Goal: Task Accomplishment & Management: Use online tool/utility

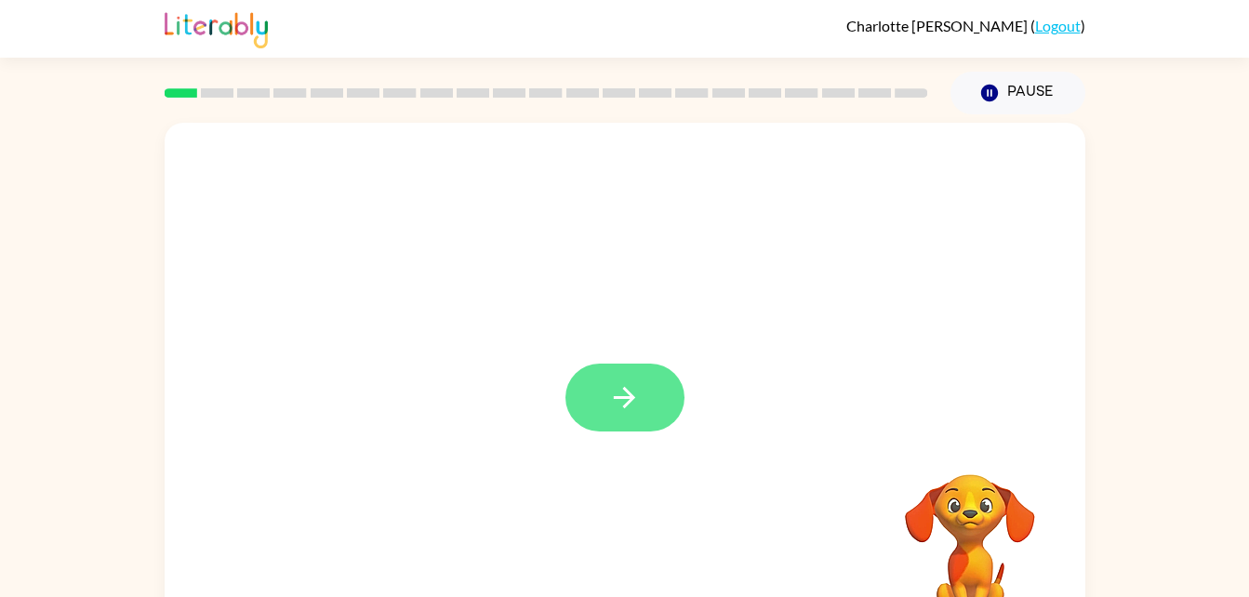
click at [636, 406] on icon "button" at bounding box center [624, 397] width 33 height 33
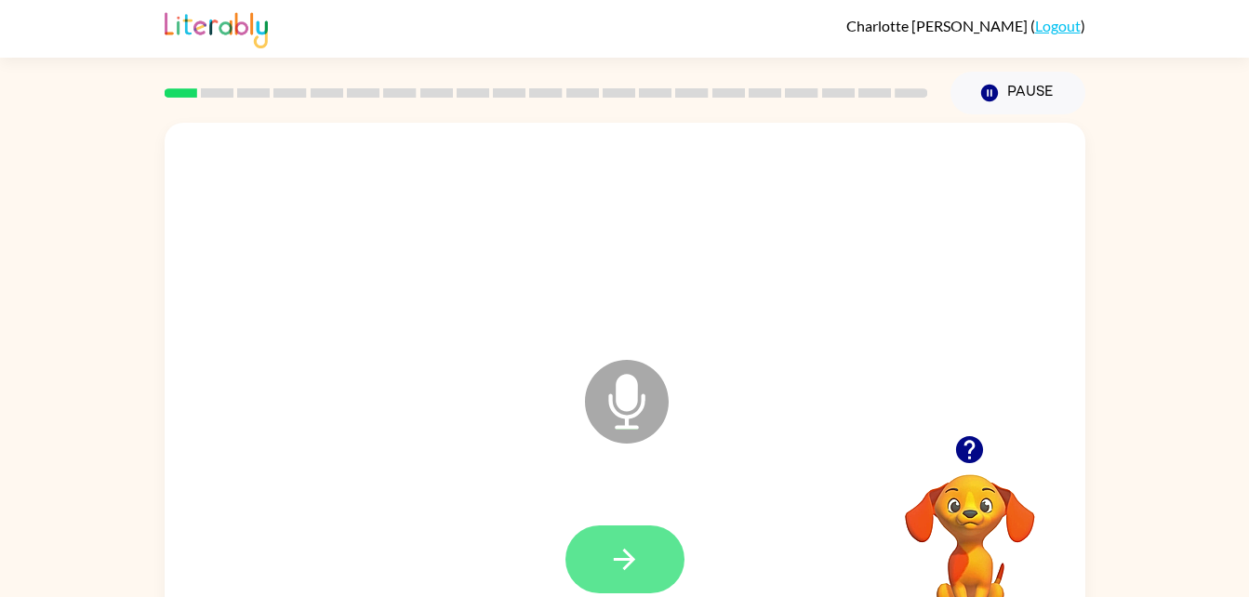
click at [647, 556] on button "button" at bounding box center [624, 560] width 119 height 68
click at [642, 563] on button "button" at bounding box center [624, 560] width 119 height 68
click at [616, 553] on icon "button" at bounding box center [624, 559] width 33 height 33
click at [658, 566] on button "button" at bounding box center [624, 560] width 119 height 68
click at [645, 565] on button "button" at bounding box center [624, 560] width 119 height 68
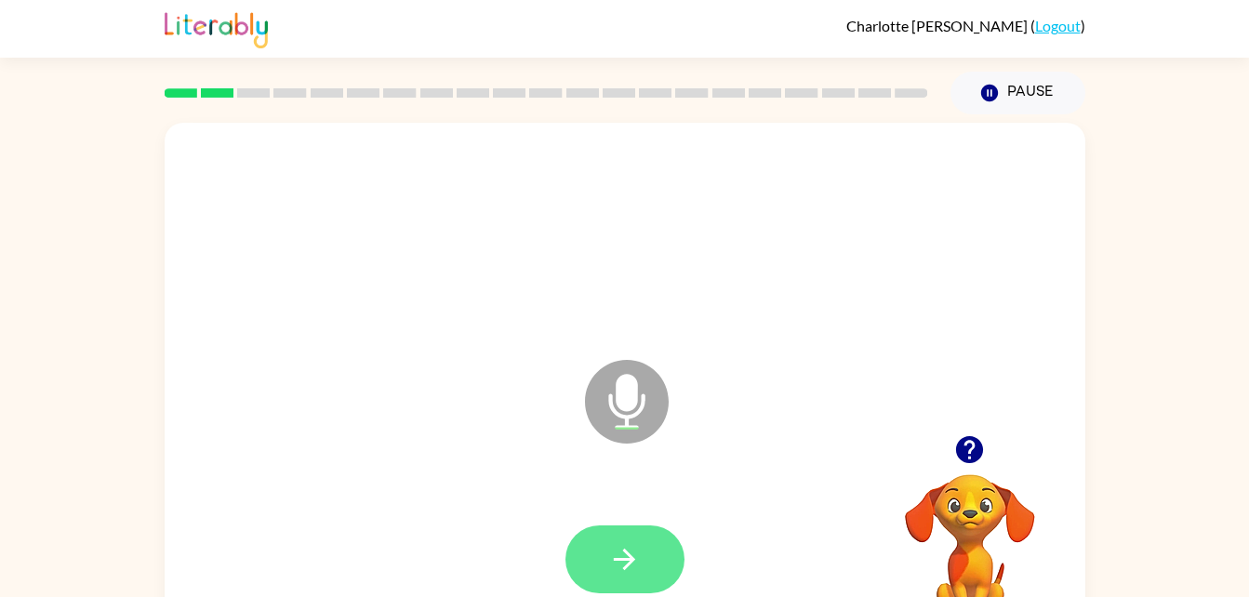
click at [628, 545] on icon "button" at bounding box center [624, 559] width 33 height 33
click at [636, 552] on icon "button" at bounding box center [624, 559] width 33 height 33
click at [620, 557] on icon "button" at bounding box center [624, 559] width 33 height 33
click at [616, 548] on icon "button" at bounding box center [624, 559] width 33 height 33
click at [632, 555] on icon "button" at bounding box center [624, 559] width 33 height 33
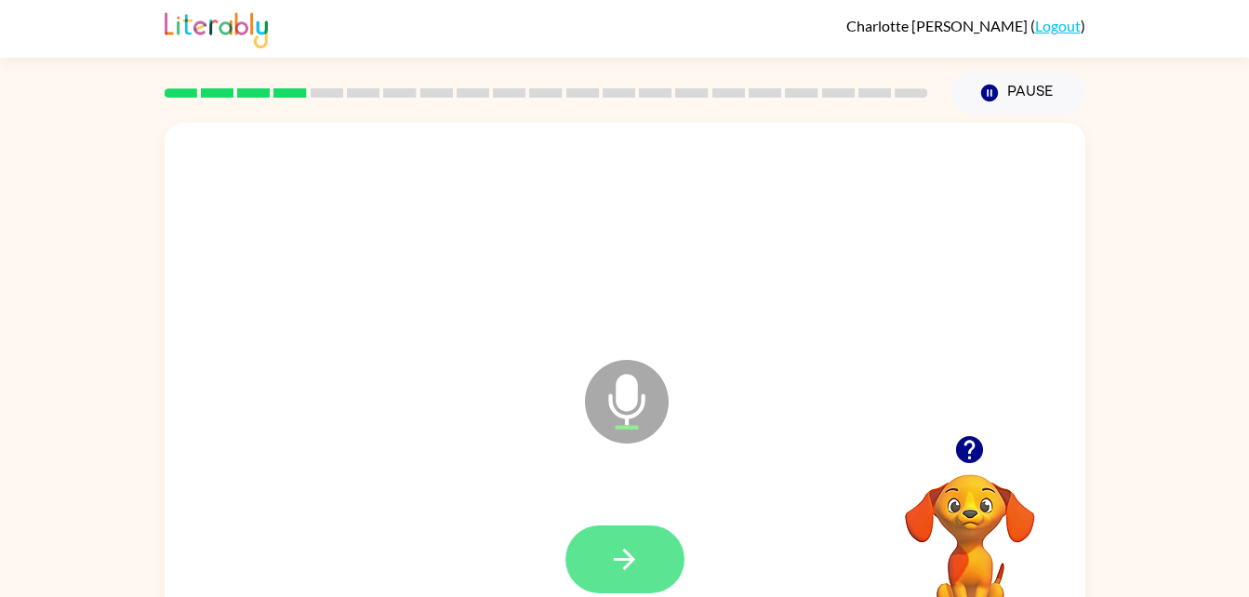
click at [621, 557] on icon "button" at bounding box center [624, 559] width 33 height 33
click at [662, 547] on button "button" at bounding box center [624, 560] width 119 height 68
click at [582, 561] on button "button" at bounding box center [624, 560] width 119 height 68
click at [622, 575] on icon "button" at bounding box center [624, 559] width 33 height 33
click at [643, 569] on button "button" at bounding box center [624, 560] width 119 height 68
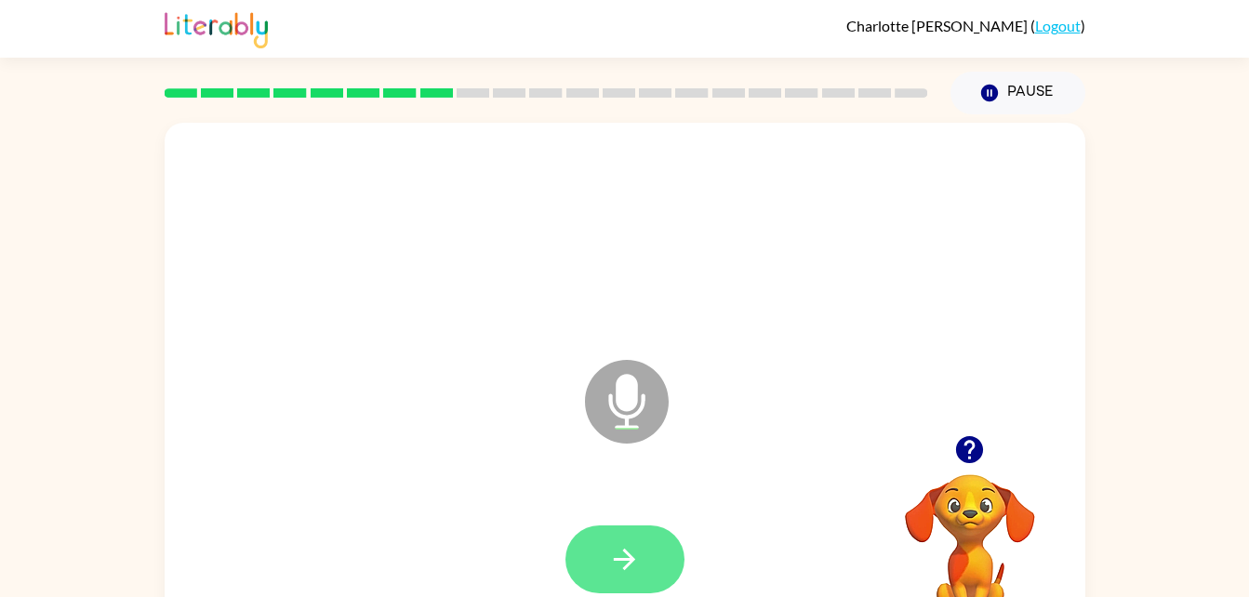
click at [635, 565] on icon "button" at bounding box center [624, 559] width 33 height 33
click at [659, 536] on button "button" at bounding box center [624, 560] width 119 height 68
click at [614, 547] on icon "button" at bounding box center [624, 559] width 33 height 33
click at [632, 545] on icon "button" at bounding box center [624, 559] width 33 height 33
click at [614, 558] on icon "button" at bounding box center [624, 559] width 21 height 21
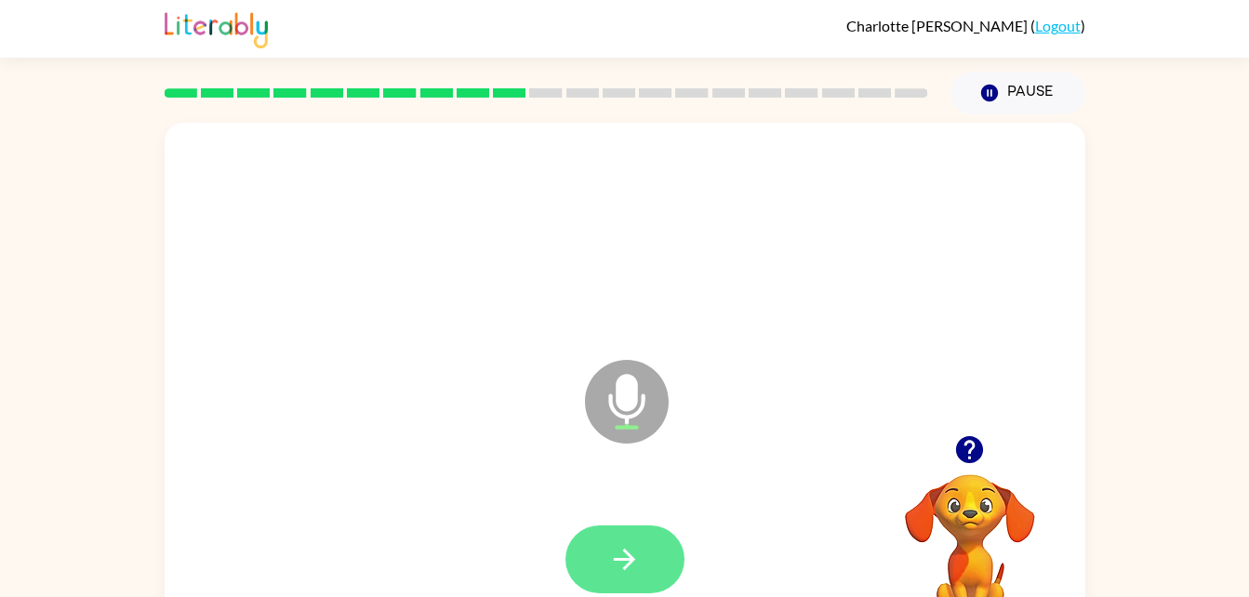
click at [666, 552] on button "button" at bounding box center [624, 560] width 119 height 68
click at [655, 549] on button "button" at bounding box center [624, 560] width 119 height 68
click at [604, 560] on button "button" at bounding box center [624, 560] width 119 height 68
click at [597, 526] on button "button" at bounding box center [624, 560] width 119 height 68
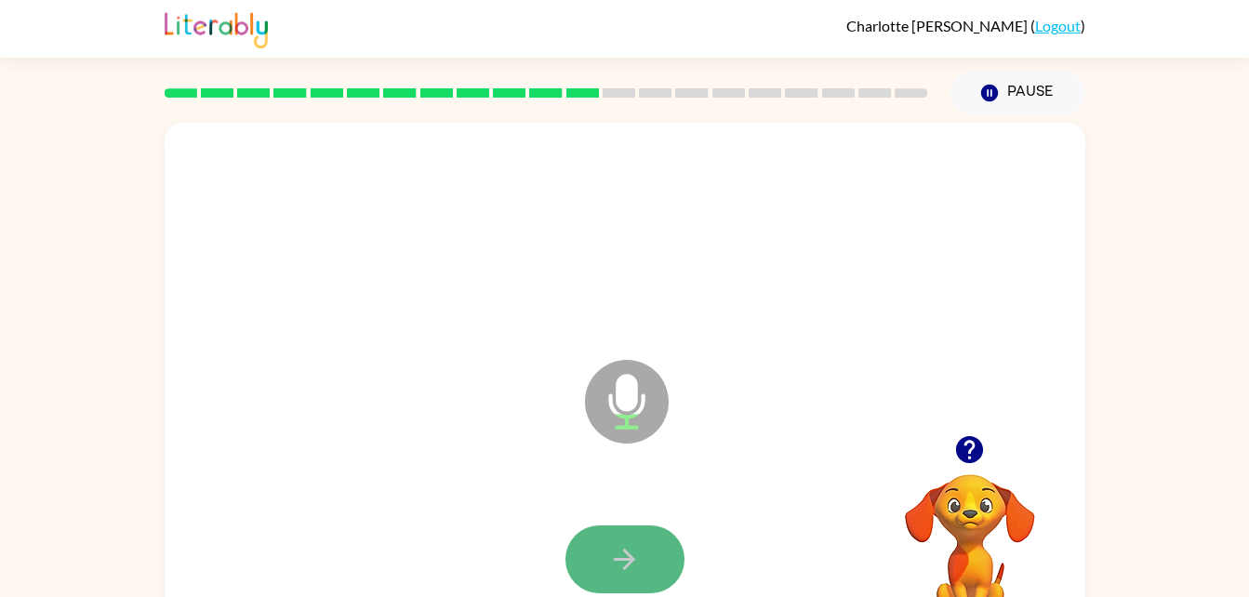
click at [649, 570] on button "button" at bounding box center [624, 560] width 119 height 68
click at [632, 562] on icon "button" at bounding box center [624, 559] width 21 height 21
click at [673, 569] on button "button" at bounding box center [624, 560] width 119 height 68
click at [635, 550] on icon "button" at bounding box center [624, 559] width 33 height 33
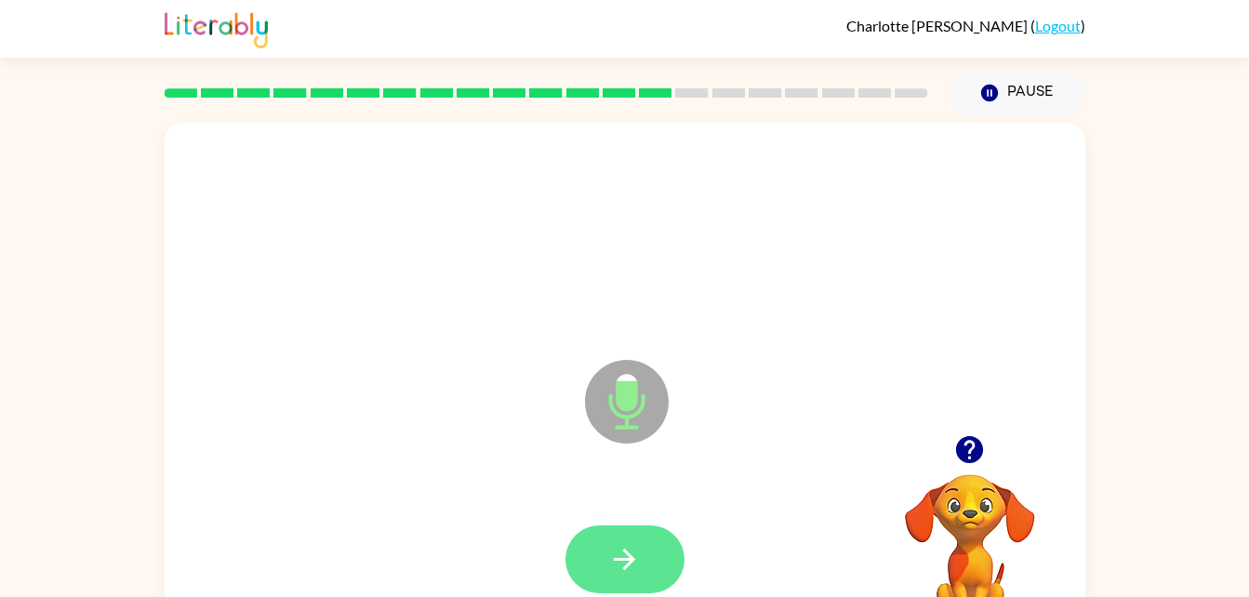
click at [632, 526] on button "button" at bounding box center [624, 560] width 119 height 68
click at [627, 566] on icon "button" at bounding box center [624, 559] width 21 height 21
click at [612, 555] on icon "button" at bounding box center [624, 559] width 33 height 33
click at [618, 539] on button "button" at bounding box center [624, 560] width 119 height 68
click at [632, 569] on icon "button" at bounding box center [624, 559] width 33 height 33
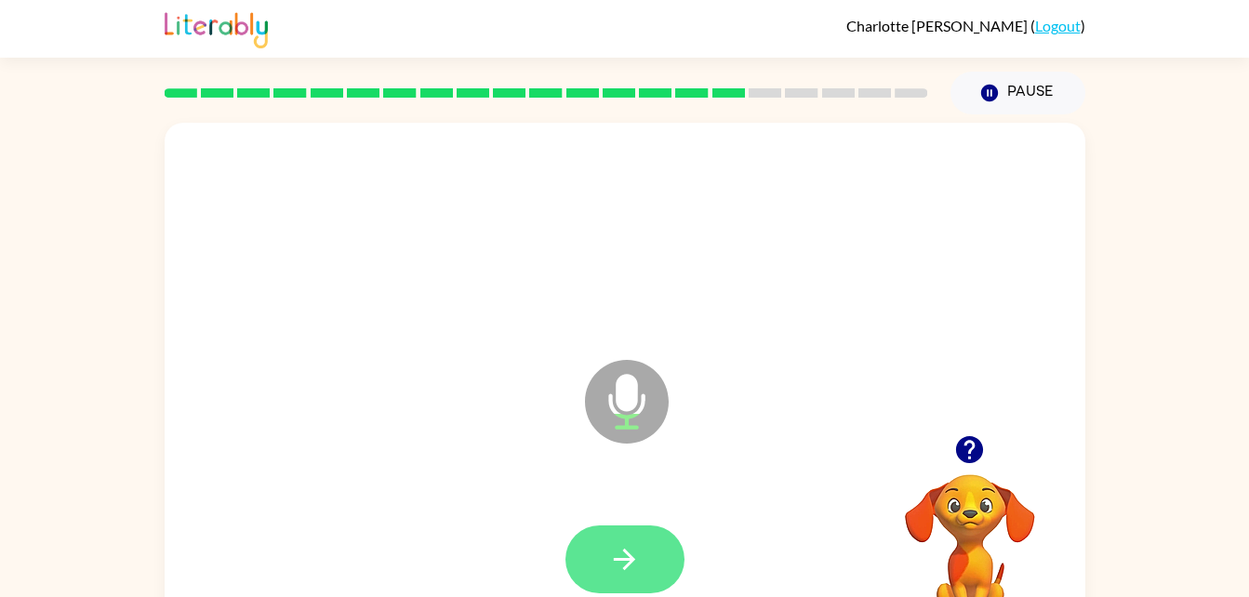
click at [631, 556] on icon "button" at bounding box center [624, 559] width 21 height 21
click at [595, 526] on button "button" at bounding box center [624, 560] width 119 height 68
click at [671, 537] on button "button" at bounding box center [624, 560] width 119 height 68
click at [654, 576] on button "button" at bounding box center [624, 560] width 119 height 68
click at [656, 552] on button "button" at bounding box center [624, 560] width 119 height 68
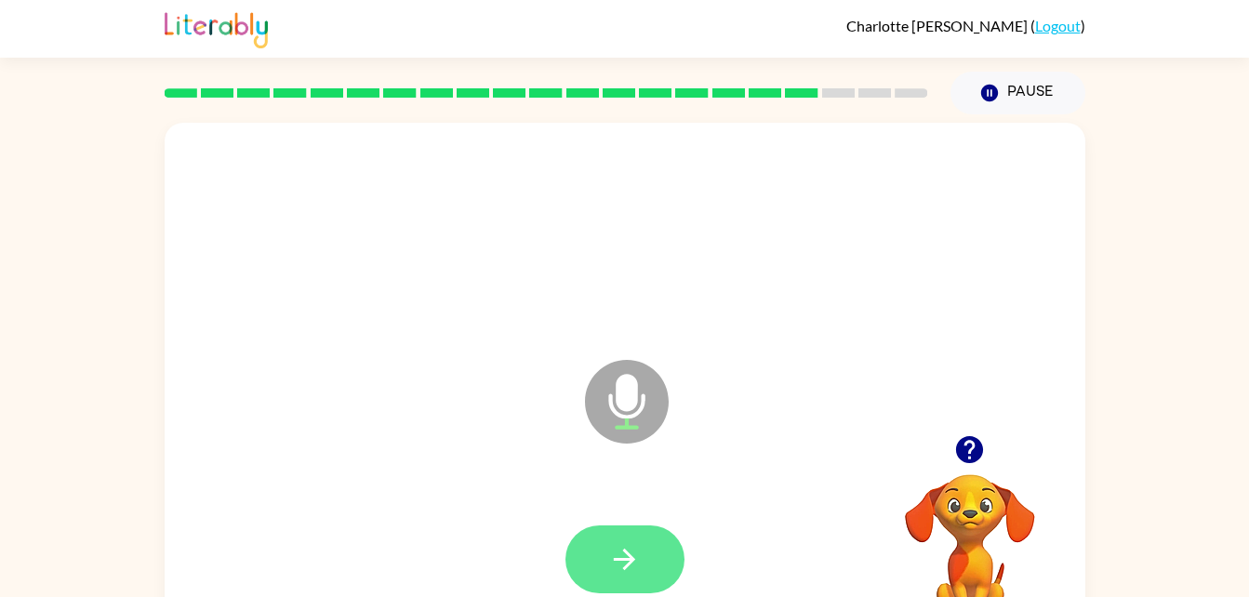
click at [643, 563] on button "button" at bounding box center [624, 560] width 119 height 68
click at [657, 539] on button "button" at bounding box center [624, 560] width 119 height 68
click at [647, 569] on button "button" at bounding box center [624, 560] width 119 height 68
click at [666, 569] on button "button" at bounding box center [624, 560] width 119 height 68
click at [630, 540] on button "button" at bounding box center [624, 560] width 119 height 68
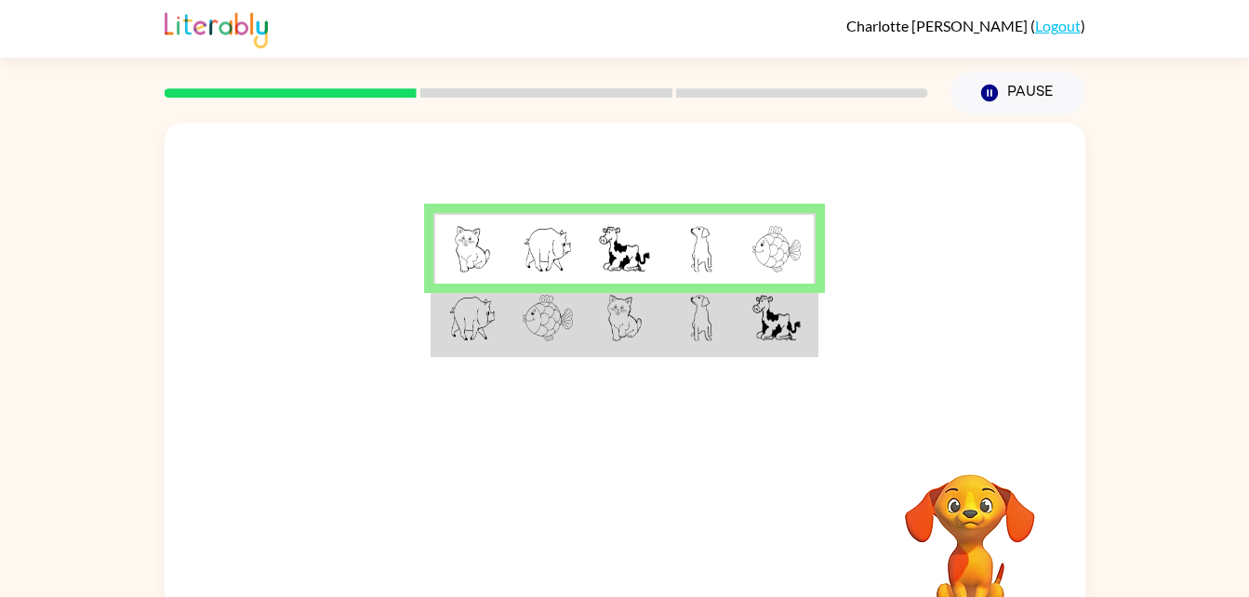
click at [789, 301] on img at bounding box center [776, 318] width 48 height 47
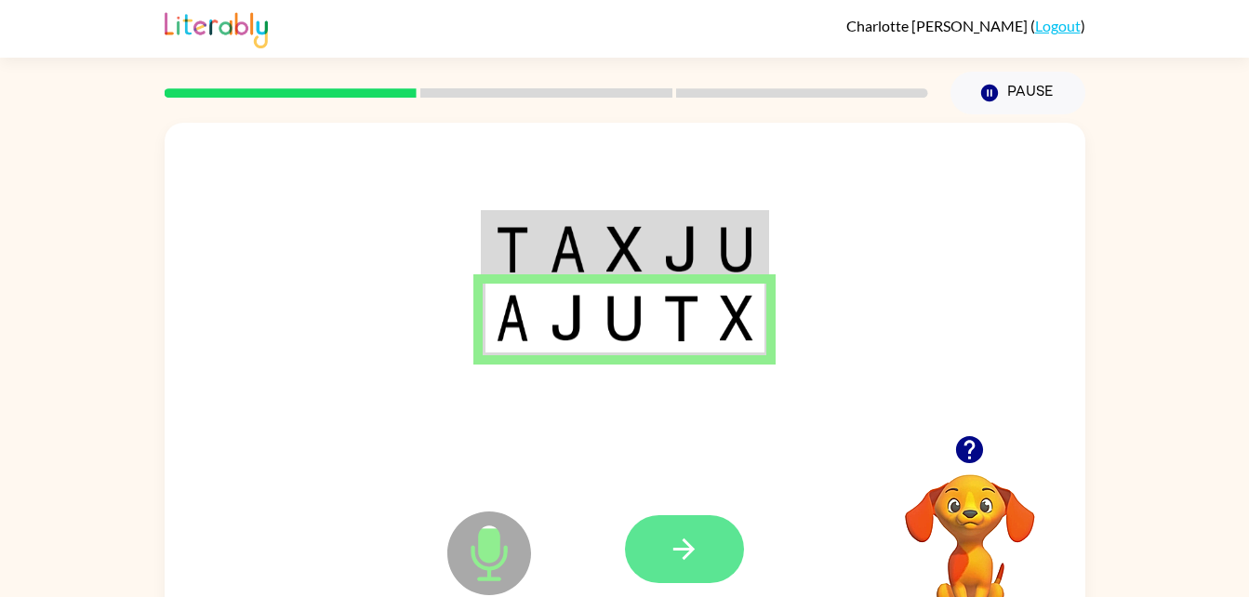
click at [713, 579] on button "button" at bounding box center [684, 549] width 119 height 68
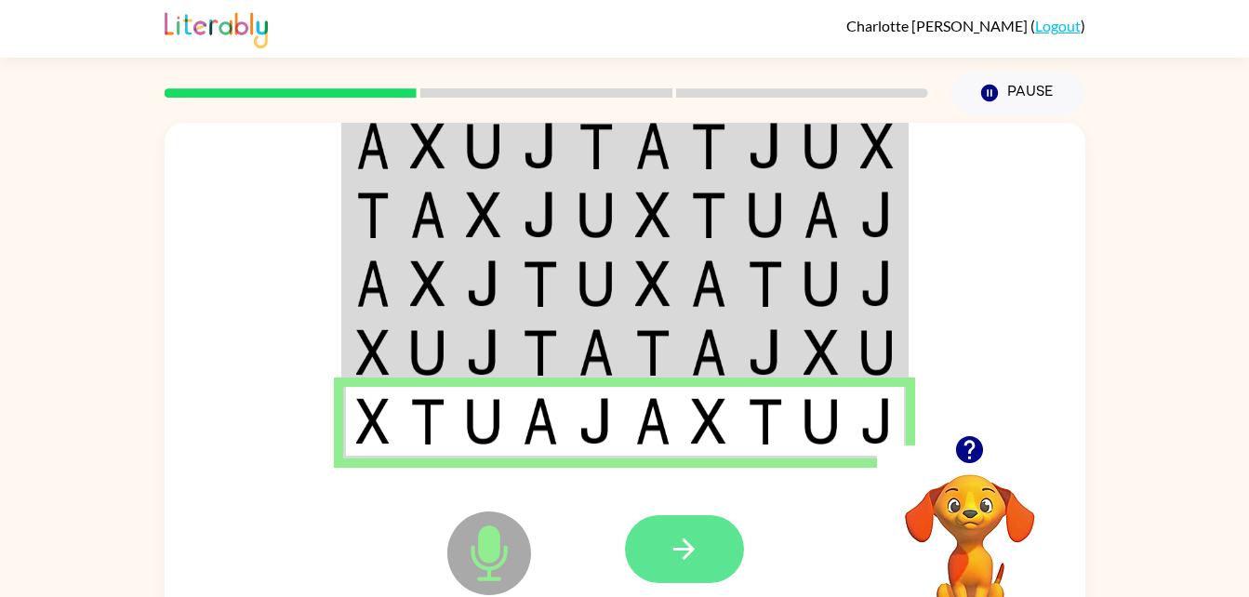
click at [657, 571] on button "button" at bounding box center [684, 549] width 119 height 68
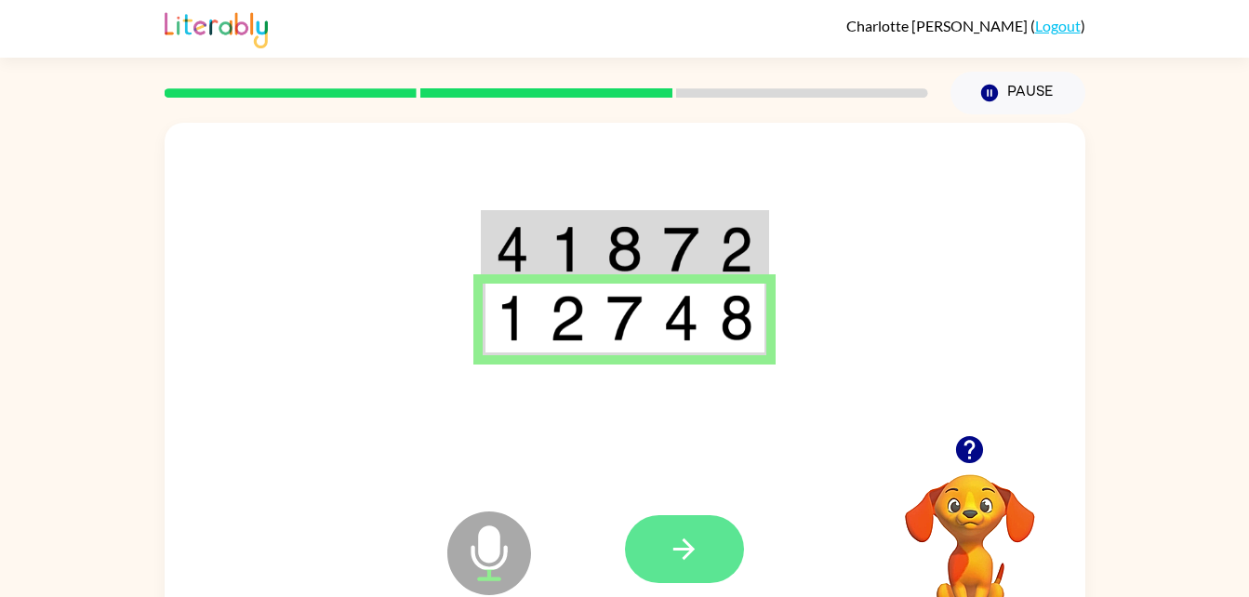
click at [690, 537] on icon "button" at bounding box center [684, 549] width 33 height 33
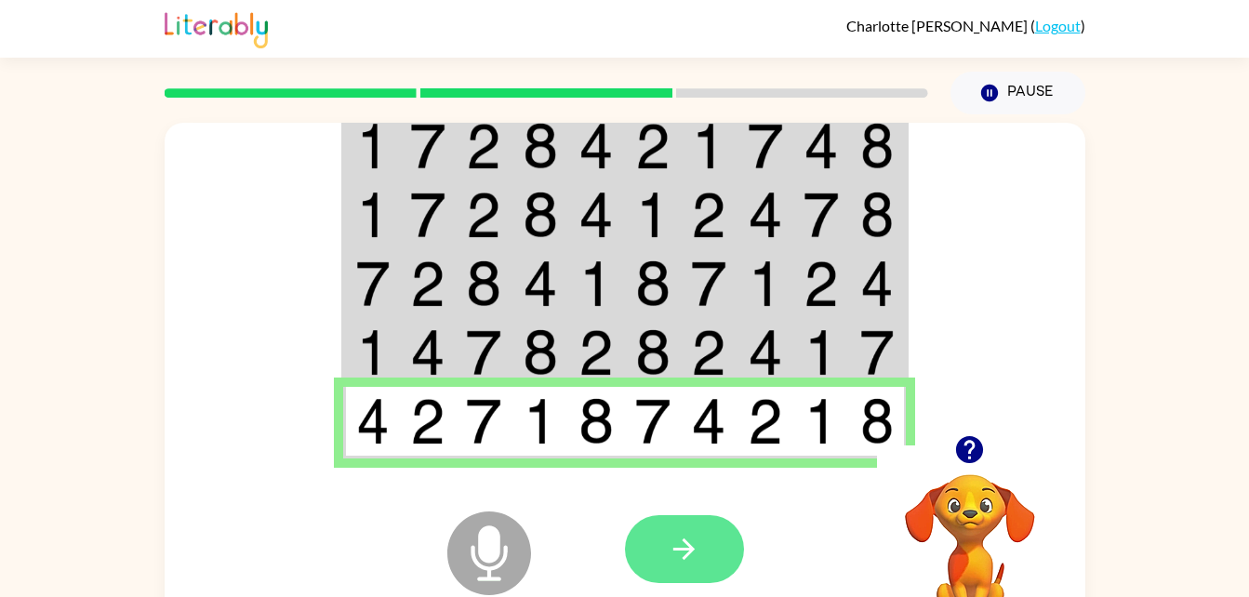
click at [707, 550] on button "button" at bounding box center [684, 549] width 119 height 68
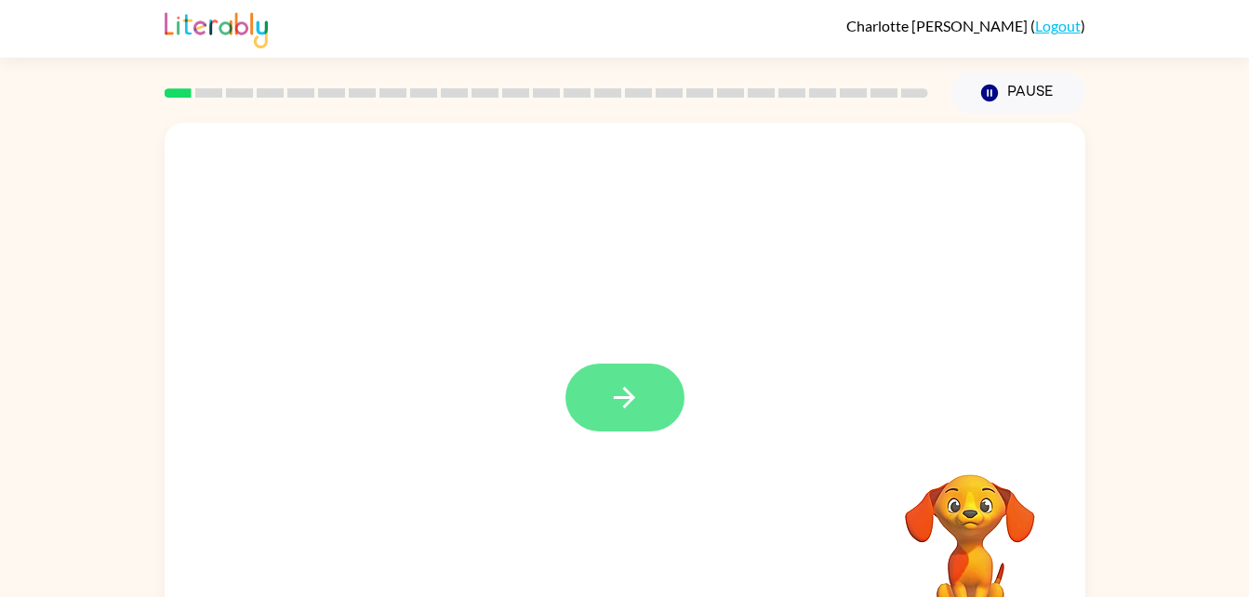
click at [592, 403] on button "button" at bounding box center [624, 398] width 119 height 68
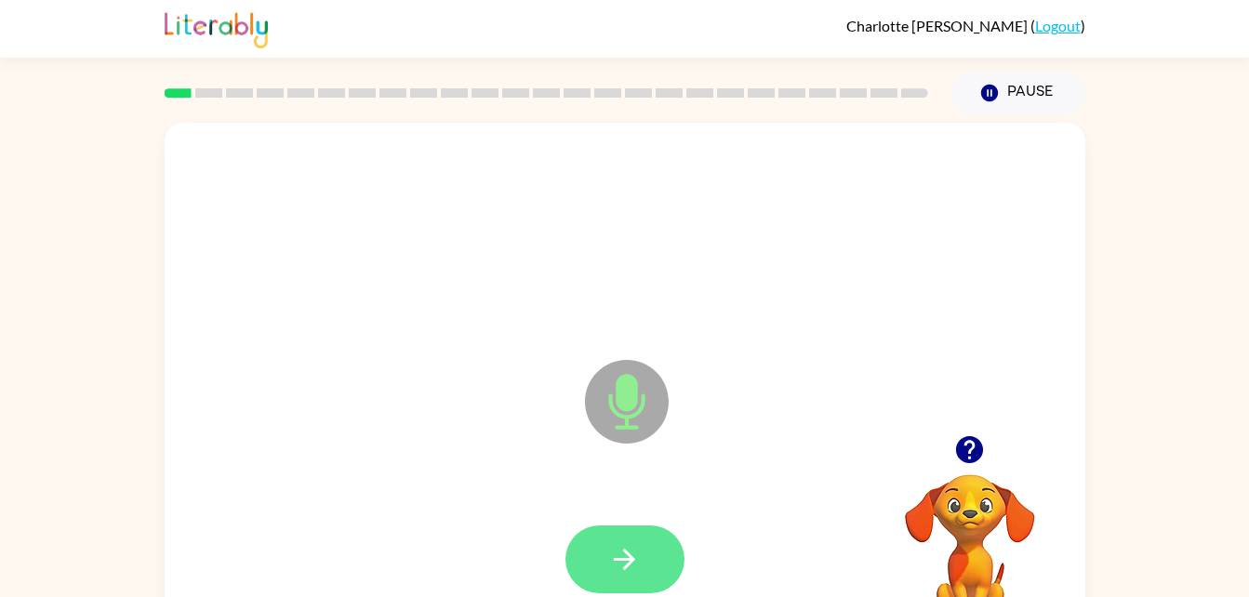
click at [621, 580] on button "button" at bounding box center [624, 560] width 119 height 68
click at [645, 550] on button "button" at bounding box center [624, 560] width 119 height 68
click at [649, 578] on button "button" at bounding box center [624, 560] width 119 height 68
click at [669, 563] on button "button" at bounding box center [624, 560] width 119 height 68
click at [645, 571] on button "button" at bounding box center [624, 560] width 119 height 68
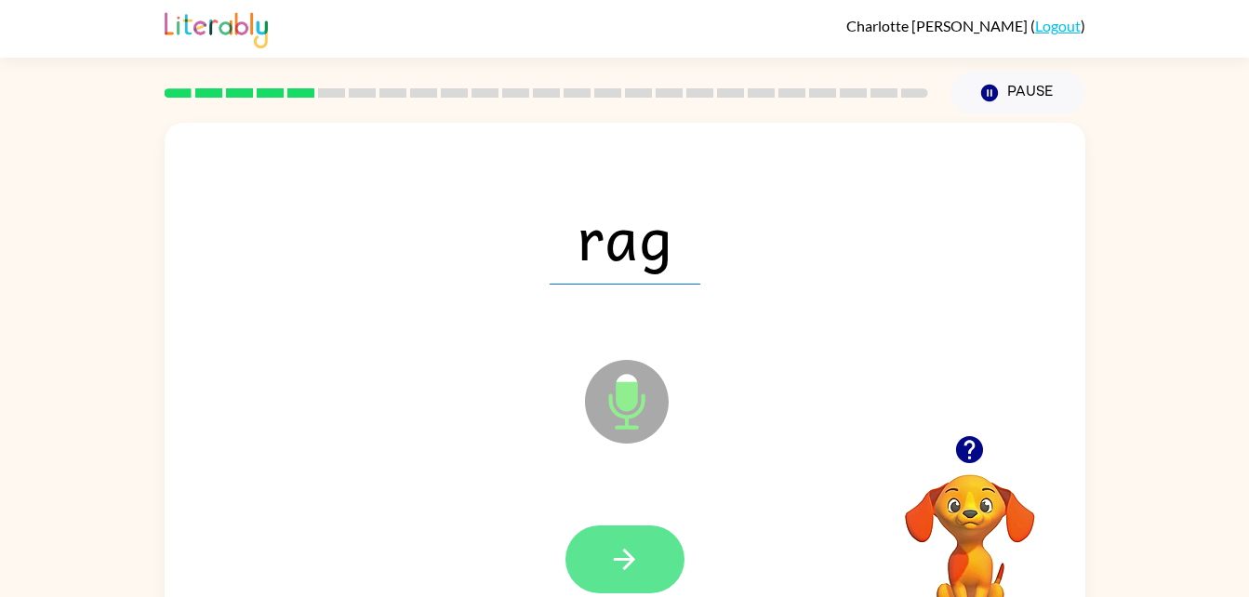
click at [649, 541] on button "button" at bounding box center [624, 560] width 119 height 68
click at [630, 579] on button "button" at bounding box center [624, 560] width 119 height 68
click at [615, 550] on icon "button" at bounding box center [624, 559] width 33 height 33
click at [638, 532] on button "button" at bounding box center [624, 560] width 119 height 68
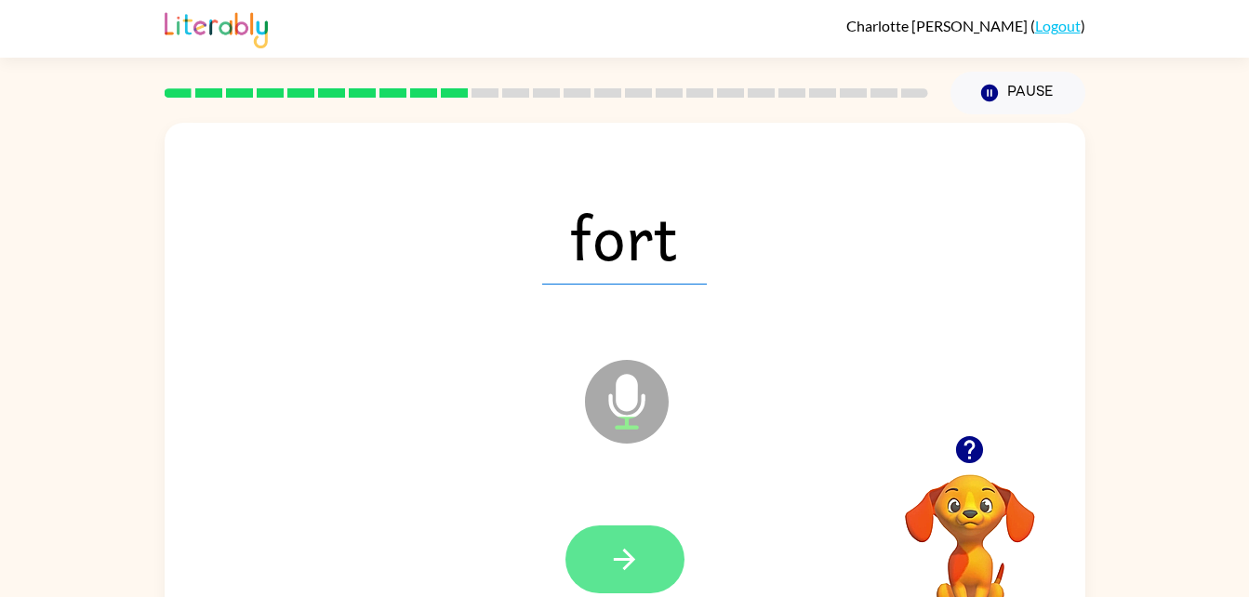
click at [611, 566] on icon "button" at bounding box center [624, 559] width 33 height 33
click at [662, 565] on button "button" at bounding box center [624, 560] width 119 height 68
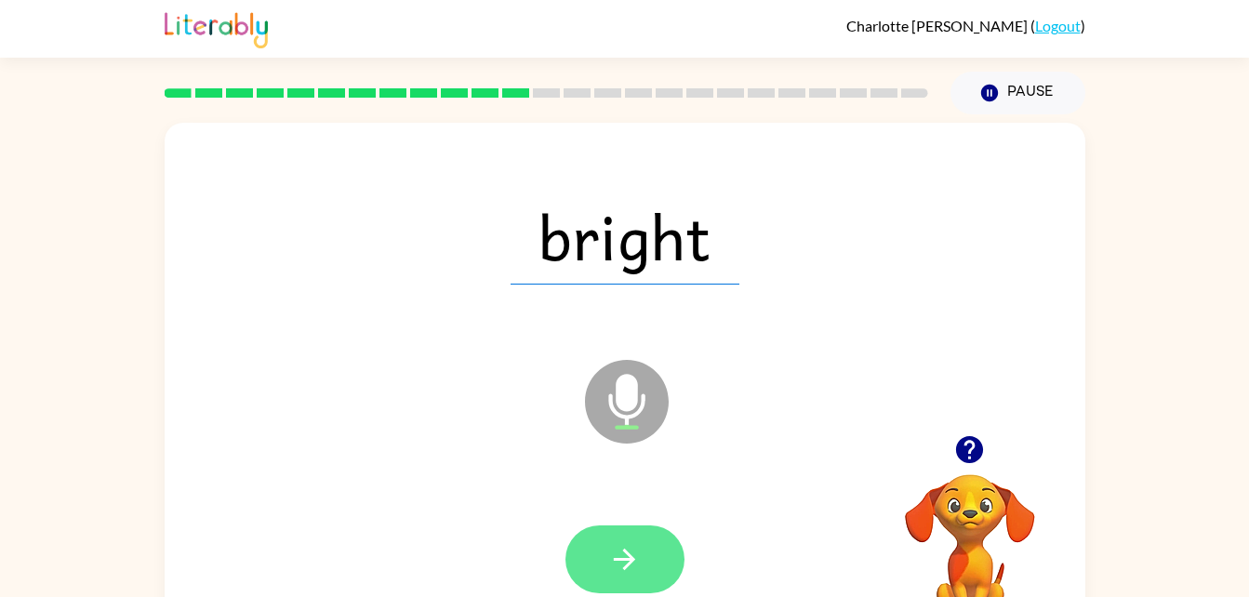
click at [619, 581] on button "button" at bounding box center [624, 560] width 119 height 68
click at [651, 575] on button "button" at bounding box center [624, 560] width 119 height 68
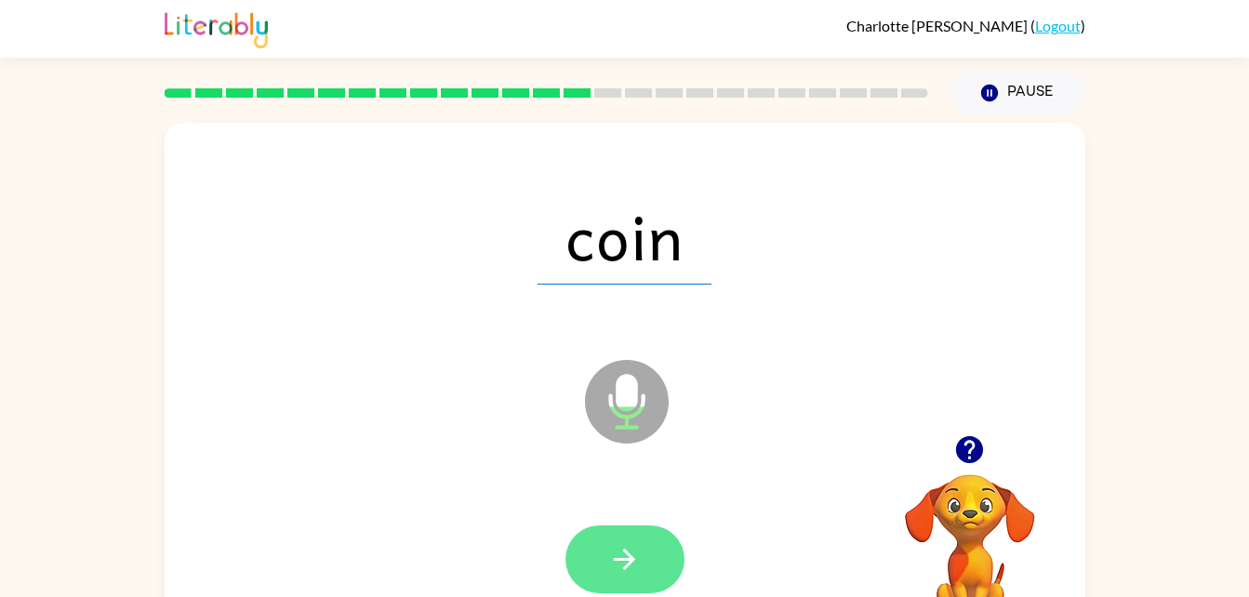
click at [632, 539] on button "button" at bounding box center [624, 560] width 119 height 68
click at [672, 543] on button "button" at bounding box center [624, 560] width 119 height 68
click at [619, 573] on icon "button" at bounding box center [624, 559] width 33 height 33
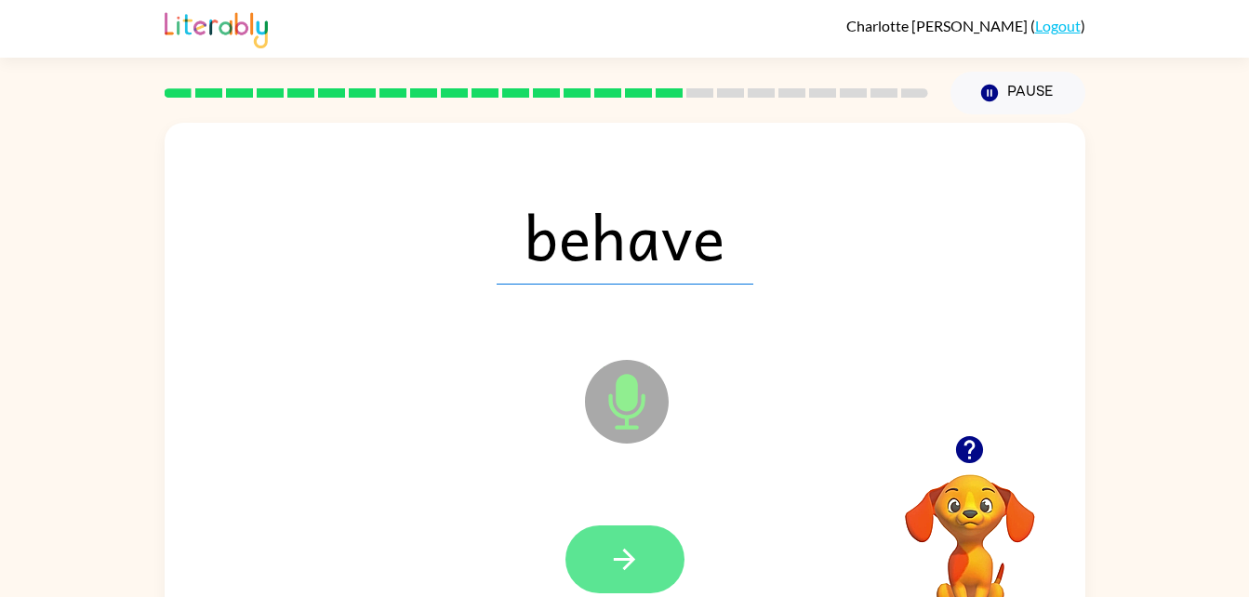
click at [634, 576] on button "button" at bounding box center [624, 560] width 119 height 68
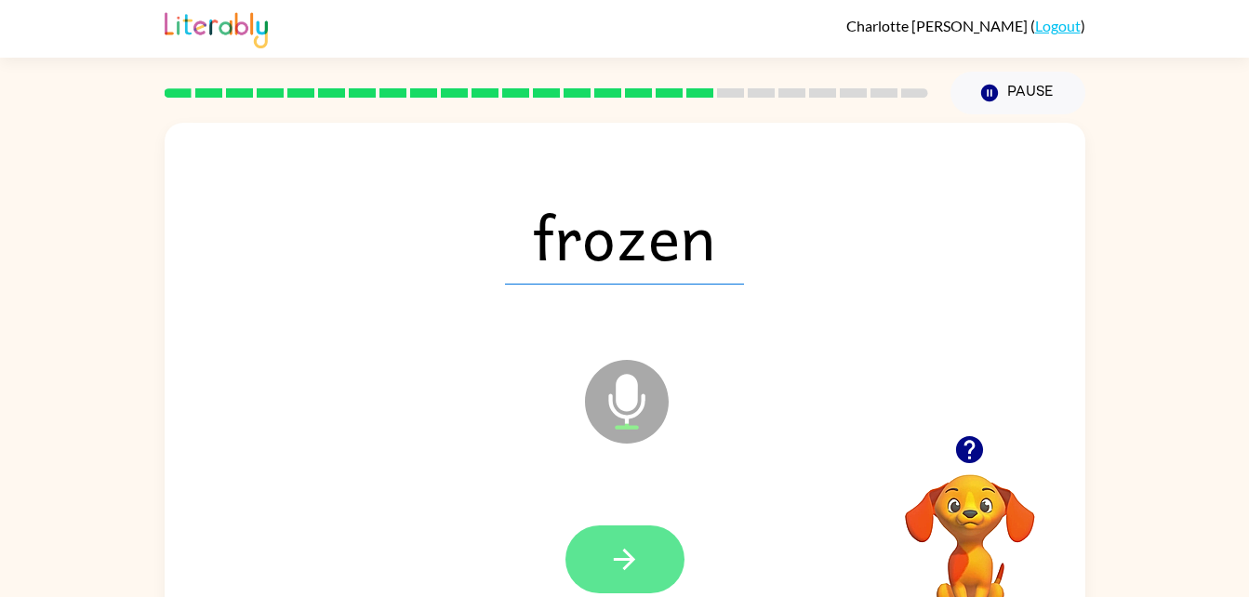
click at [625, 581] on button "button" at bounding box center [624, 560] width 119 height 68
click at [638, 568] on icon "button" at bounding box center [624, 559] width 33 height 33
click at [616, 547] on icon "button" at bounding box center [624, 559] width 33 height 33
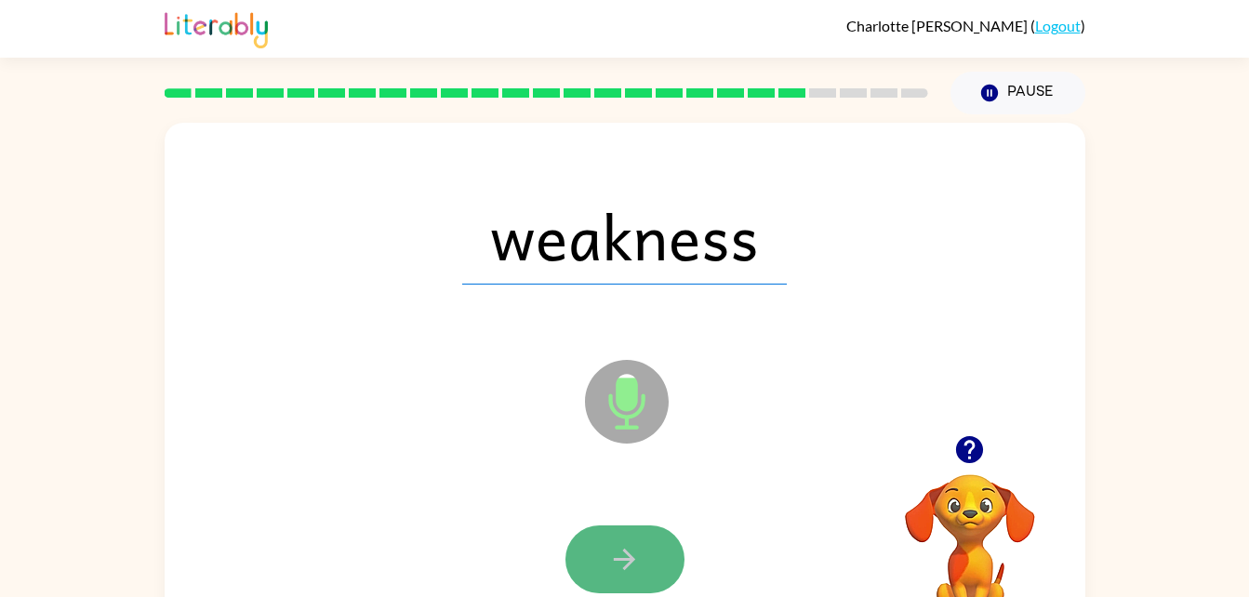
click at [597, 568] on button "button" at bounding box center [624, 560] width 119 height 68
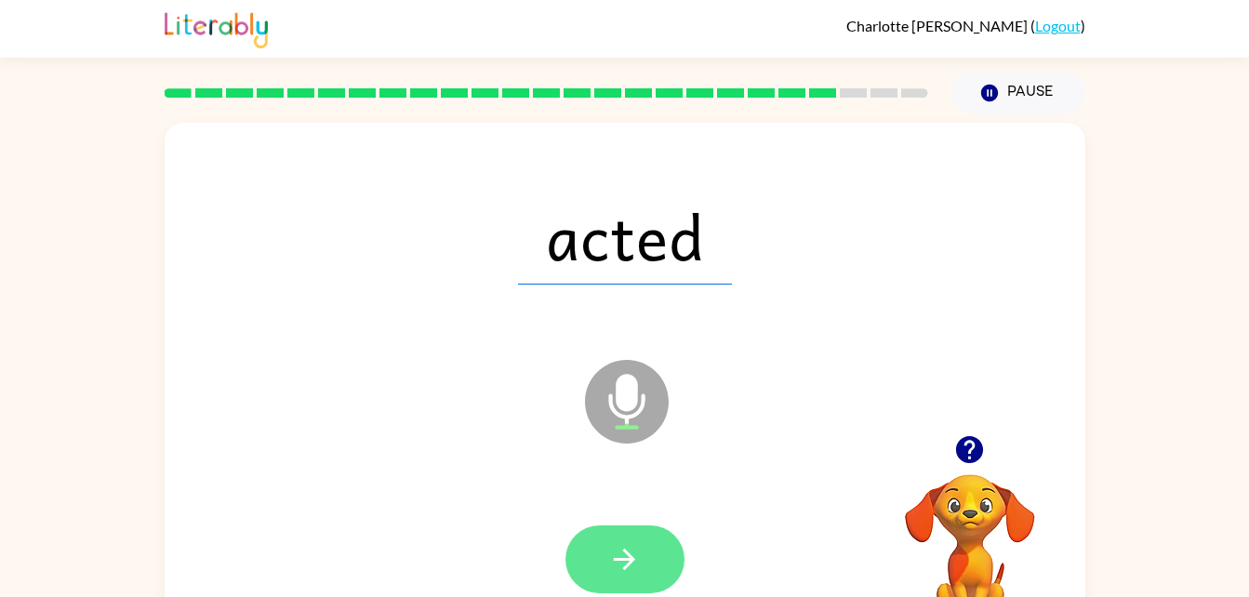
click at [634, 568] on icon "button" at bounding box center [624, 559] width 33 height 33
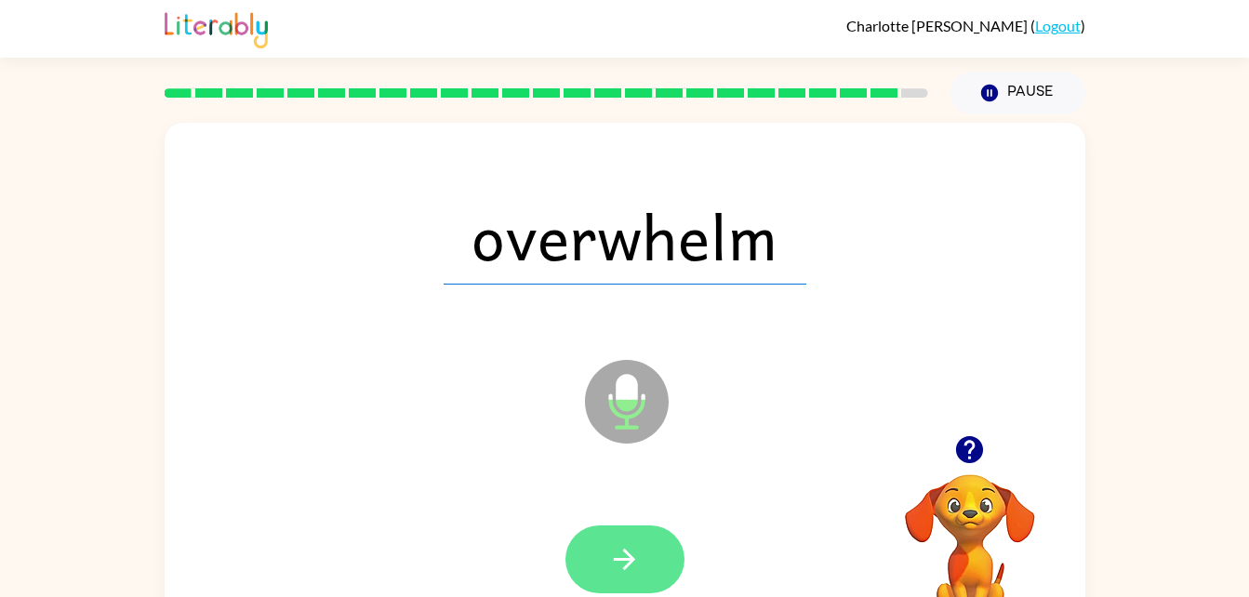
click at [623, 543] on icon "button" at bounding box center [624, 559] width 33 height 33
